Goal: Register for event/course

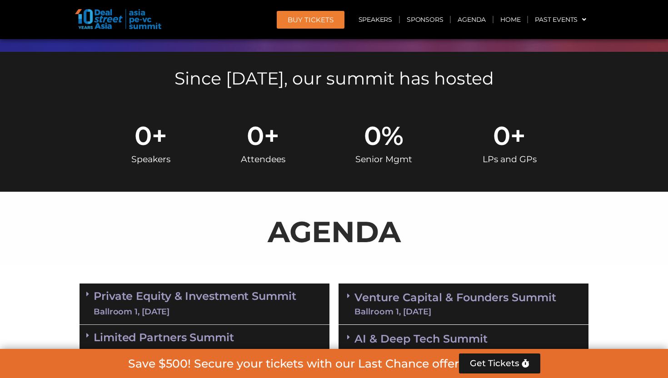
scroll to position [447, 0]
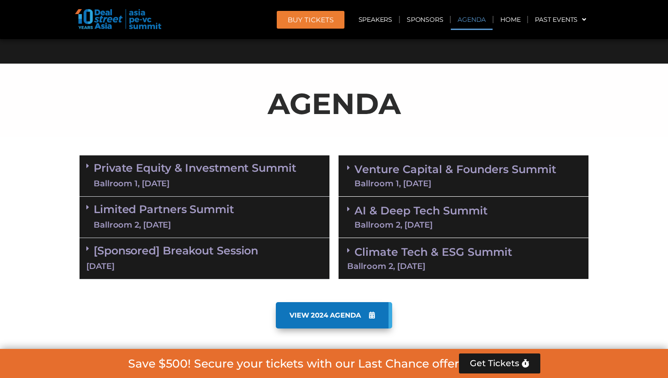
click at [404, 166] on link "Venture Capital & Founders​ Summit Ballroom 1, [DATE]" at bounding box center [456, 176] width 202 height 24
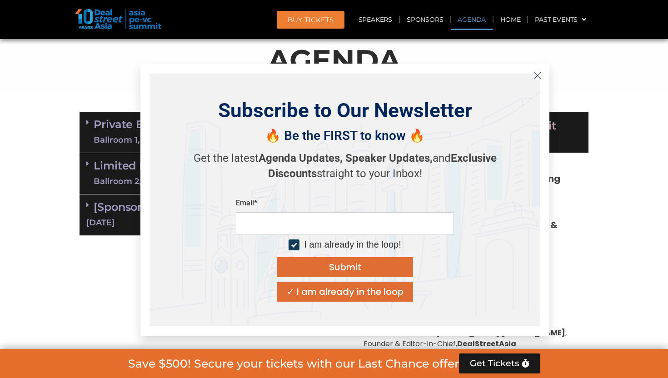
scroll to position [569, 0]
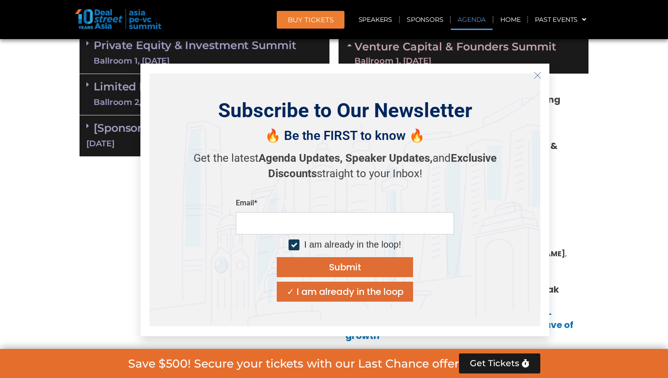
click at [534, 75] on icon "Close" at bounding box center [538, 75] width 8 height 8
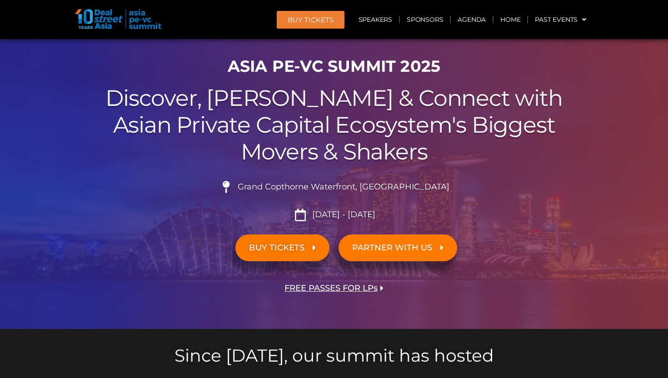
scroll to position [41, 0]
click at [469, 25] on link "Agenda" at bounding box center [472, 19] width 42 height 21
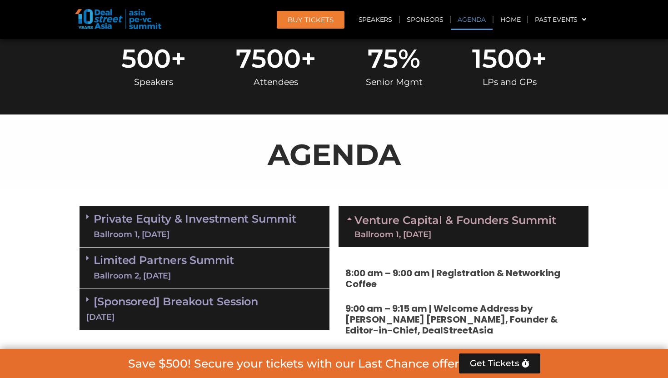
scroll to position [475, 0]
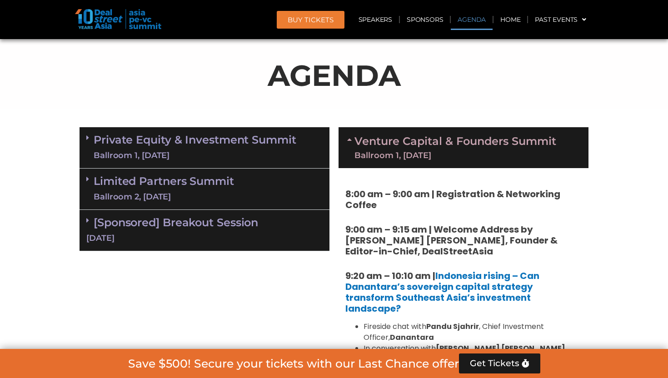
click at [374, 139] on link "Venture Capital & Founders​ Summit Ballroom 1, [DATE]" at bounding box center [456, 148] width 202 height 24
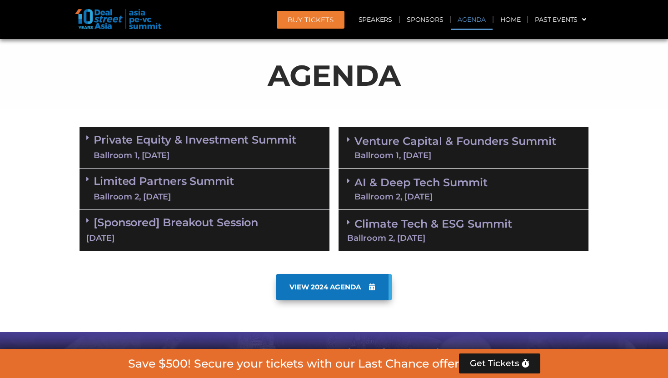
click at [373, 136] on link "Venture Capital & Founders​ Summit Ballroom 1, [DATE]" at bounding box center [456, 148] width 202 height 24
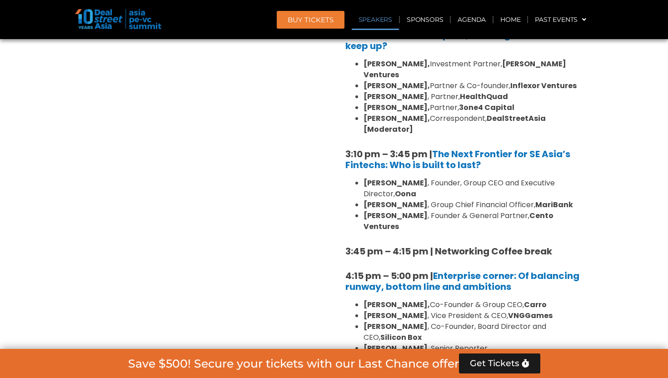
scroll to position [1529, 0]
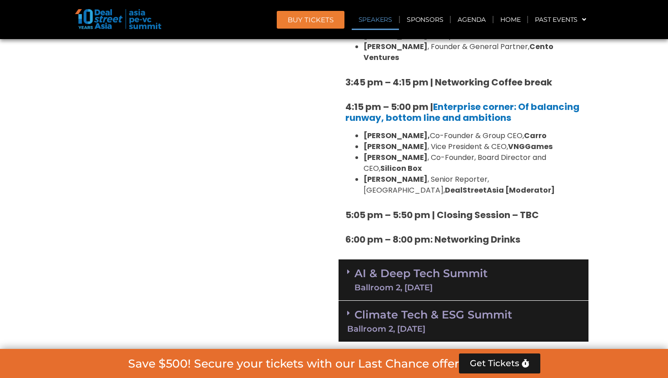
click at [394, 268] on link "AI & Deep Tech Summit Ballroom 2, [DATE]" at bounding box center [421, 280] width 133 height 24
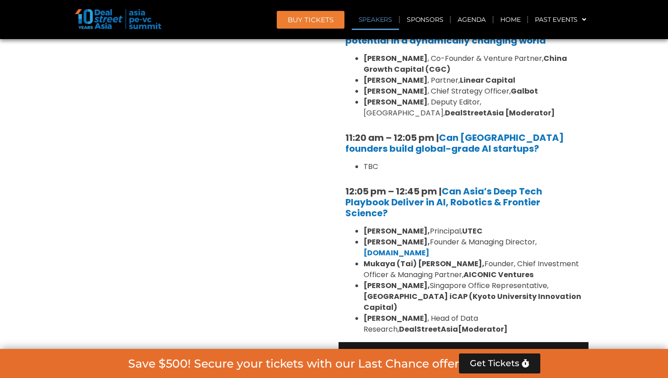
scroll to position [1870, 0]
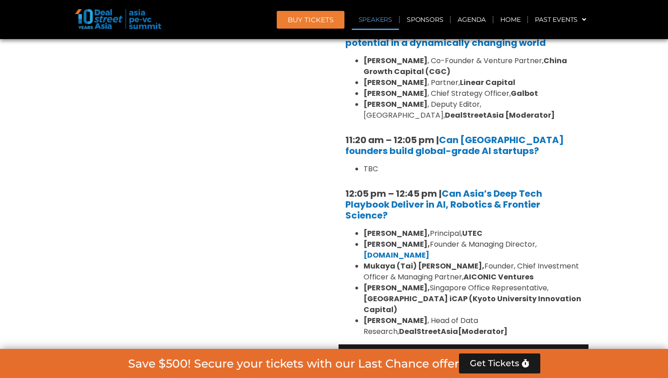
click at [440, 345] on div "Climate Tech & ESG Summit Ballroom 2, [DATE]" at bounding box center [464, 365] width 250 height 41
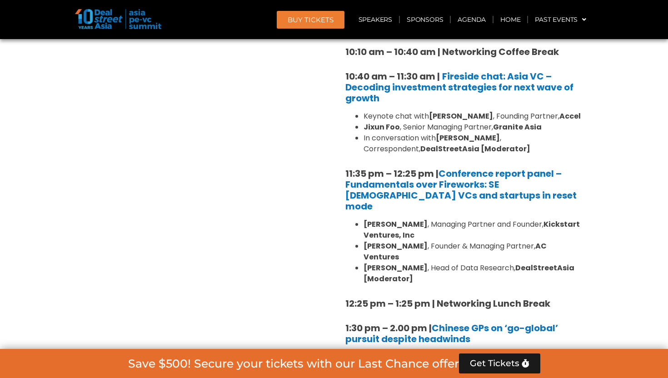
scroll to position [489, 0]
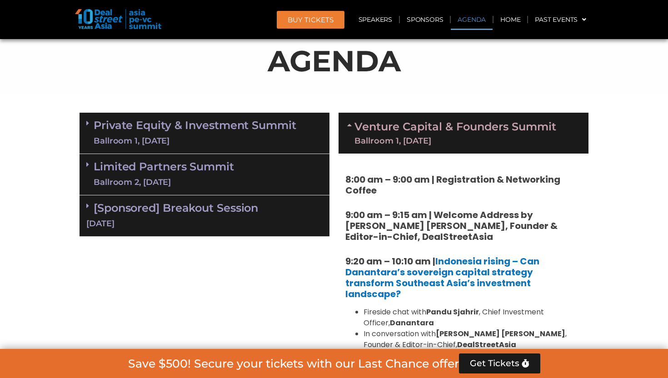
click at [427, 128] on link "Venture Capital & Founders​ Summit Ballroom 1, [DATE]" at bounding box center [456, 133] width 202 height 24
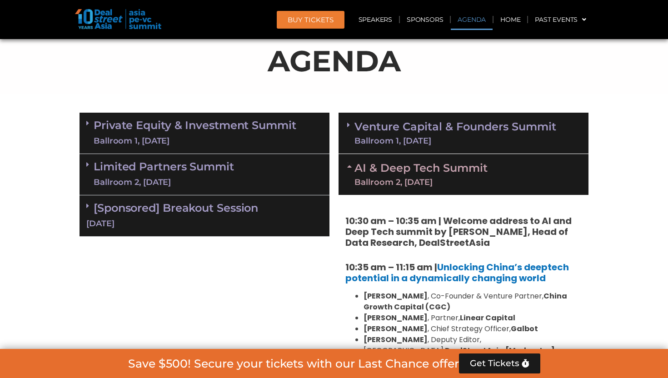
click at [407, 163] on link "AI & Deep Tech Summit Ballroom 2, [DATE]" at bounding box center [421, 175] width 133 height 24
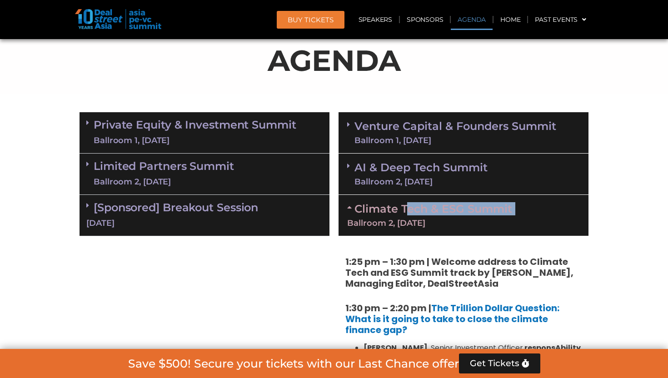
click at [407, 215] on div "Climate Tech & ESG Summit Ballroom 2, [DATE]" at bounding box center [464, 215] width 250 height 41
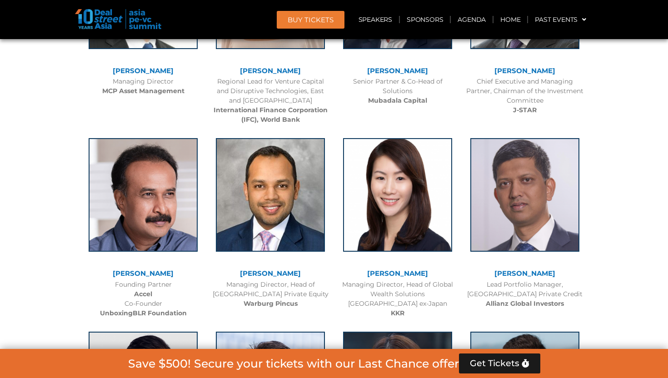
scroll to position [1454, 0]
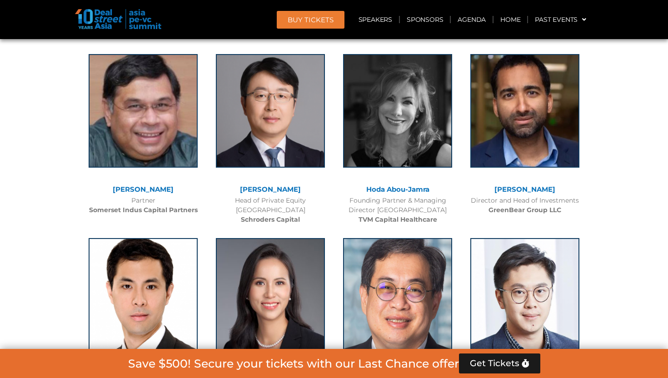
click at [499, 362] on span "Get Tickets" at bounding box center [495, 363] width 50 height 9
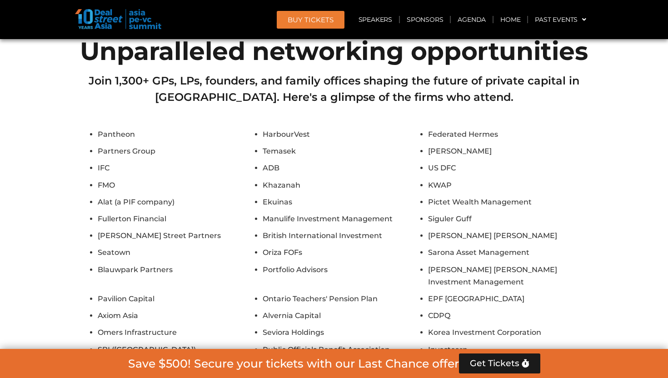
scroll to position [6745, 0]
